Goal: Task Accomplishment & Management: Use online tool/utility

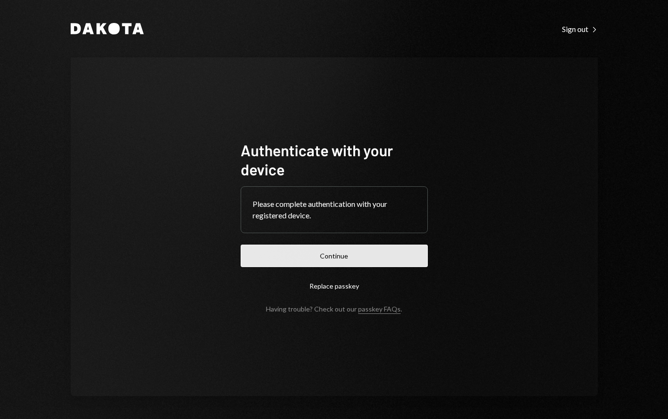
click at [346, 255] on button "Continue" at bounding box center [334, 256] width 187 height 22
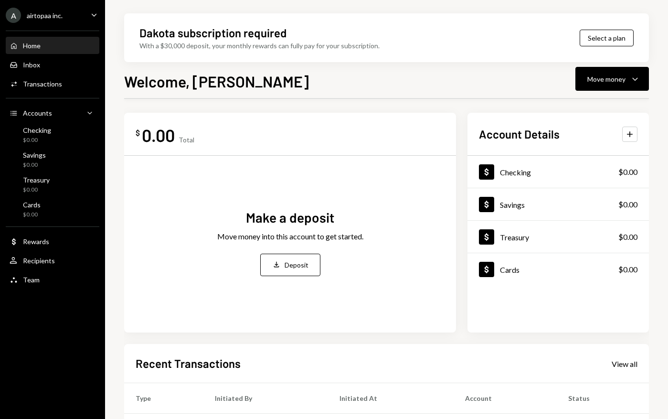
scroll to position [2, 0]
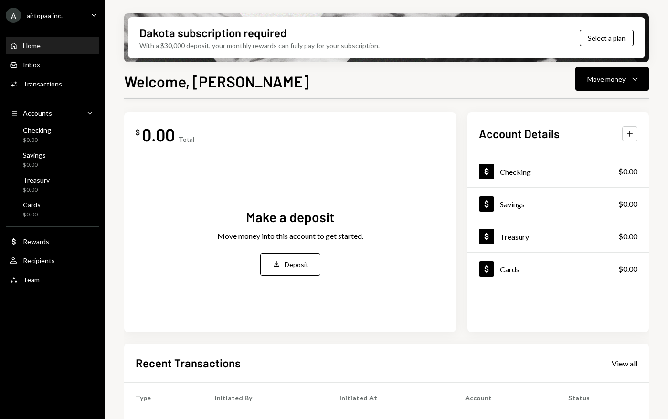
click at [422, 250] on div "Make a deposit Move money into this account to get started. Deposit Deposit" at bounding box center [290, 242] width 309 height 158
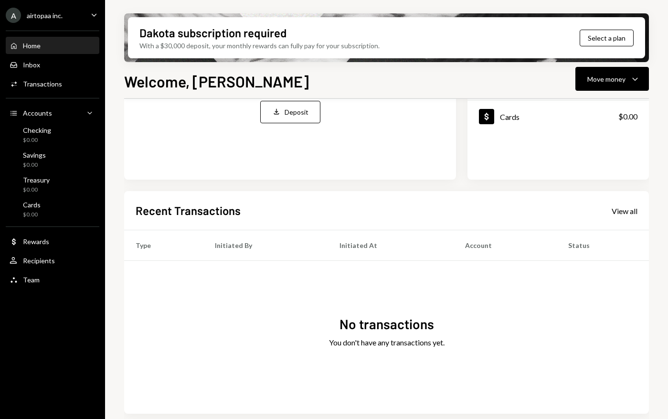
scroll to position [157, 0]
